Goal: Task Accomplishment & Management: Use online tool/utility

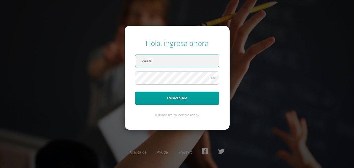
paste input "@"
type input "[EMAIL_ADDRESS][DOMAIN_NAME]"
click at [212, 76] on icon at bounding box center [212, 78] width 7 height 6
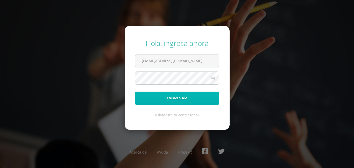
click at [197, 104] on button "Ingresar" at bounding box center [177, 98] width 84 height 13
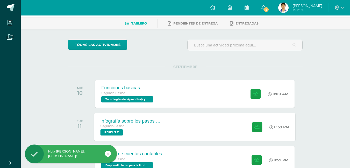
scroll to position [52, 0]
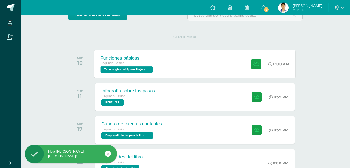
click at [159, 64] on div "Funciones básicas Segundo Básico Tecnologías del Aprendizaje y la Comunicación …" at bounding box center [127, 64] width 66 height 28
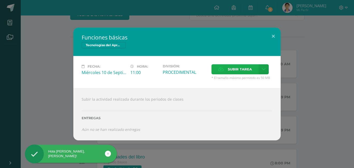
click at [227, 65] on span "Subir tarea" at bounding box center [239, 70] width 24 height 10
click at [0, 0] on input "Subir tarea" at bounding box center [0, 0] width 0 height 0
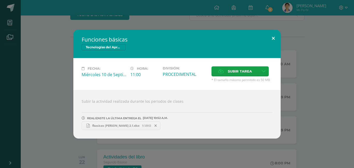
click at [270, 38] on button at bounding box center [273, 39] width 15 height 18
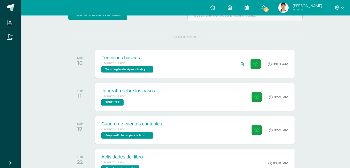
click at [335, 9] on icon at bounding box center [337, 7] width 4 height 4
click at [328, 36] on span "Cerrar sesión" at bounding box center [325, 35] width 23 height 5
